Goal: Obtain resource: Obtain resource

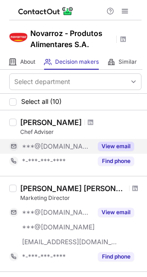
click at [116, 148] on button "View email" at bounding box center [116, 146] width 36 height 9
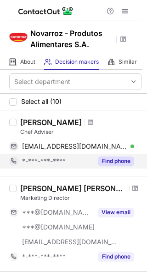
click at [112, 161] on button "Find phone" at bounding box center [116, 160] width 36 height 9
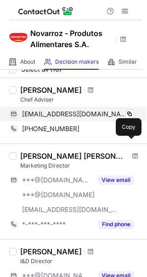
scroll to position [46, 0]
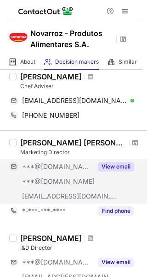
click at [111, 164] on button "View email" at bounding box center [116, 166] width 36 height 9
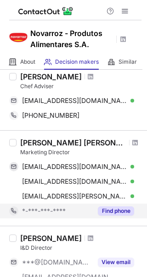
click at [119, 208] on button "Find phone" at bounding box center [116, 210] width 36 height 9
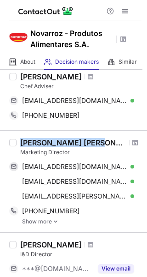
drag, startPoint x: 19, startPoint y: 139, endPoint x: 98, endPoint y: 143, distance: 78.9
click at [98, 143] on div "Joao Carlos Machado Marketing Director joaomachadoc@gmail.com Verified Copy joa…" at bounding box center [79, 181] width 125 height 87
copy div "[PERSON_NAME] [PERSON_NAME]"
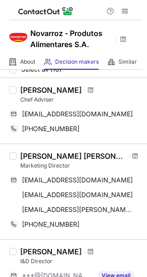
scroll to position [46, 0]
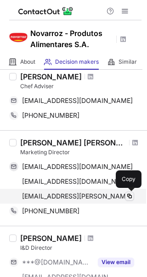
click at [131, 191] on button at bounding box center [129, 195] width 9 height 9
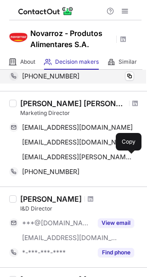
scroll to position [92, 0]
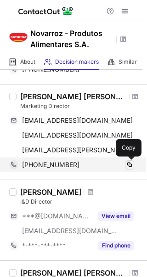
click at [128, 164] on span at bounding box center [129, 164] width 7 height 7
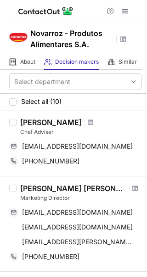
scroll to position [46, 0]
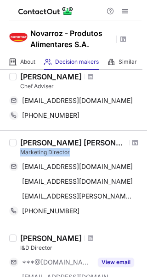
drag, startPoint x: 20, startPoint y: 150, endPoint x: 79, endPoint y: 151, distance: 59.5
click at [79, 151] on div "Marketing Director" at bounding box center [81, 152] width 122 height 8
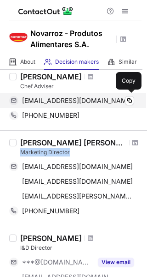
copy div "Marketing Director"
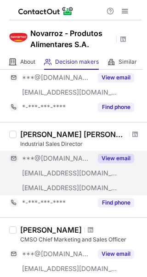
scroll to position [184, 0]
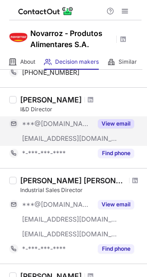
click at [113, 121] on button "View email" at bounding box center [116, 123] width 36 height 9
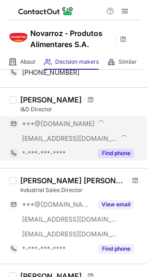
click at [118, 148] on div "[PERSON_NAME] I&D Director ***@[DOMAIN_NAME] [EMAIL_ADDRESS][DOMAIN_NAME] *-***…" at bounding box center [73, 127] width 147 height 81
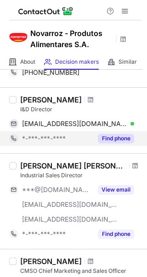
click at [119, 139] on button "Find phone" at bounding box center [116, 138] width 36 height 9
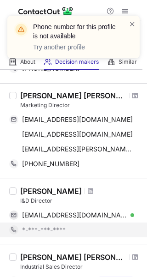
scroll to position [0, 0]
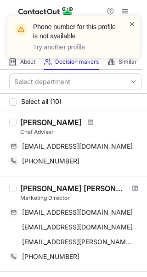
click at [131, 23] on span at bounding box center [132, 23] width 7 height 9
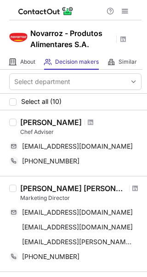
scroll to position [46, 0]
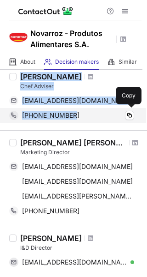
drag, startPoint x: 21, startPoint y: 74, endPoint x: 72, endPoint y: 114, distance: 65.0
click at [72, 114] on div "[PERSON_NAME] Chef Adviser [EMAIL_ADDRESS][DOMAIN_NAME] Copy [PHONE_NUMBER] Copy" at bounding box center [79, 97] width 125 height 51
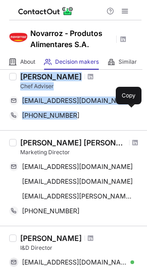
copy div "[PERSON_NAME] Chef Adviser [EMAIL_ADDRESS][DOMAIN_NAME] Copy [PHONE_NUMBER]"
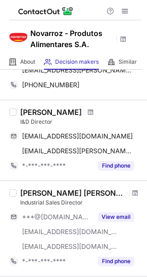
scroll to position [184, 0]
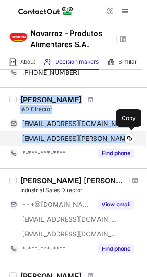
drag, startPoint x: 23, startPoint y: 98, endPoint x: 118, endPoint y: 135, distance: 102.6
click at [118, 135] on div "[PERSON_NAME] I&D Director [EMAIL_ADDRESS][DOMAIN_NAME] Copy [DOMAIN_NAME][EMAI…" at bounding box center [79, 127] width 125 height 65
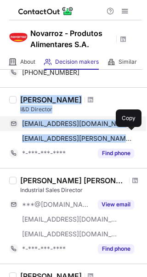
copy div "[PERSON_NAME] I&D Director [EMAIL_ADDRESS][DOMAIN_NAME] Copy [DOMAIN_NAME][EMAI…"
